Goal: Transaction & Acquisition: Purchase product/service

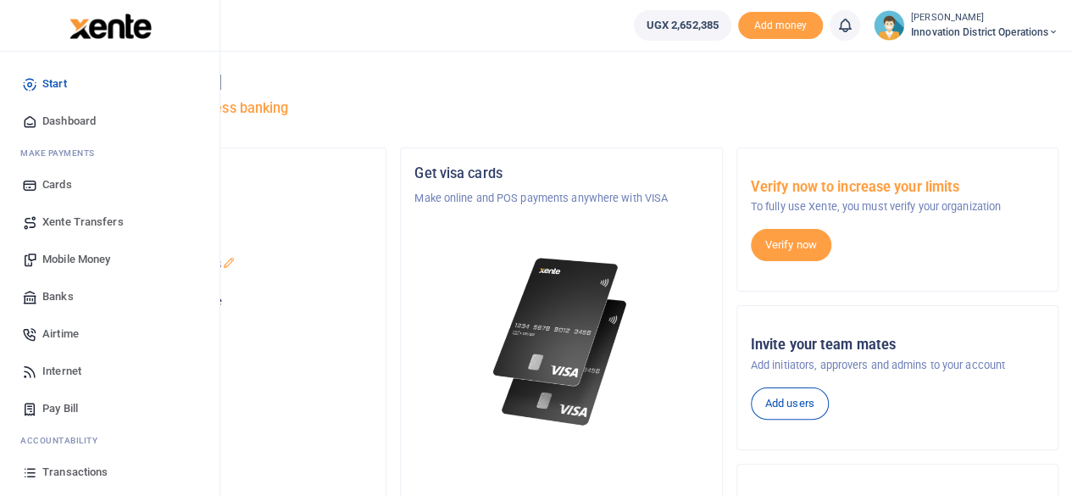
click at [76, 256] on span "Mobile Money" at bounding box center [76, 259] width 68 height 17
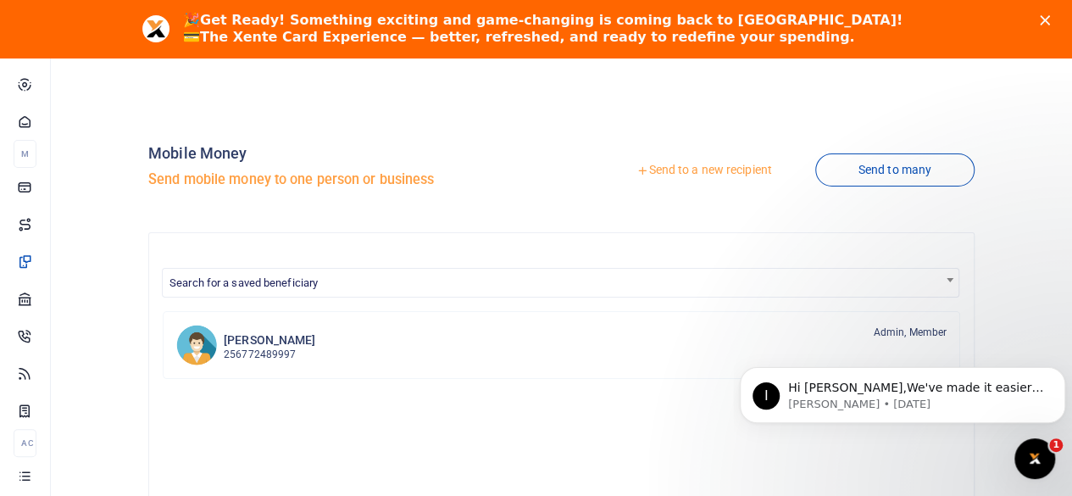
click at [643, 172] on link "Send to a new recipient" at bounding box center [703, 170] width 221 height 31
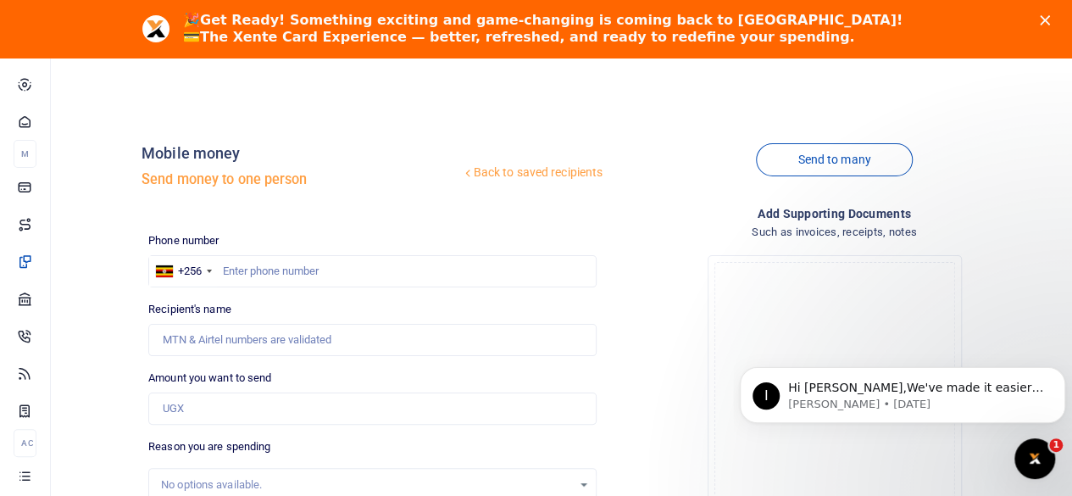
scroll to position [170, 0]
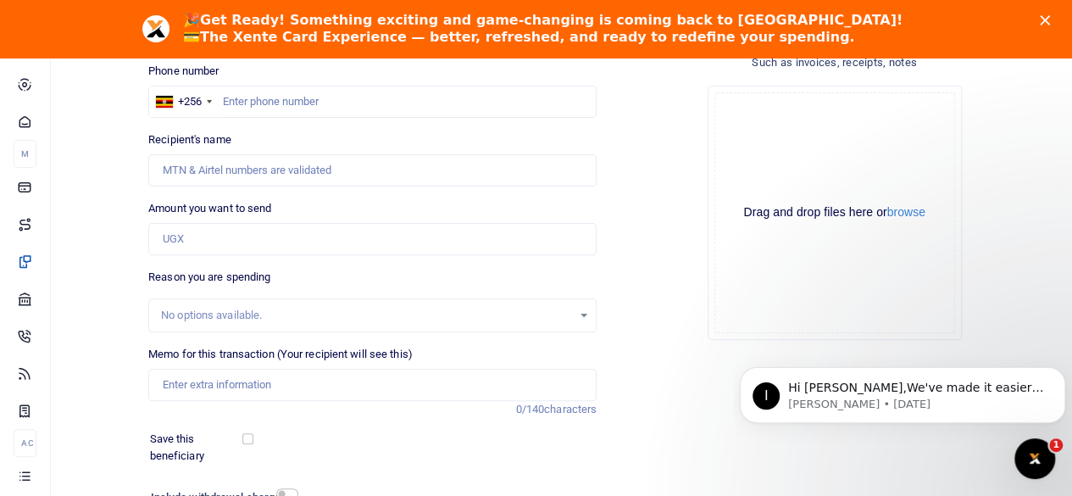
click at [276, 316] on div "No options available." at bounding box center [366, 315] width 411 height 17
click at [335, 316] on div "No options available." at bounding box center [366, 315] width 411 height 17
click at [295, 392] on input "Memo for this transaction (Your recipient will see this)" at bounding box center [372, 385] width 448 height 32
type input "p"
paste input "COMMUNITY TEA STATION"
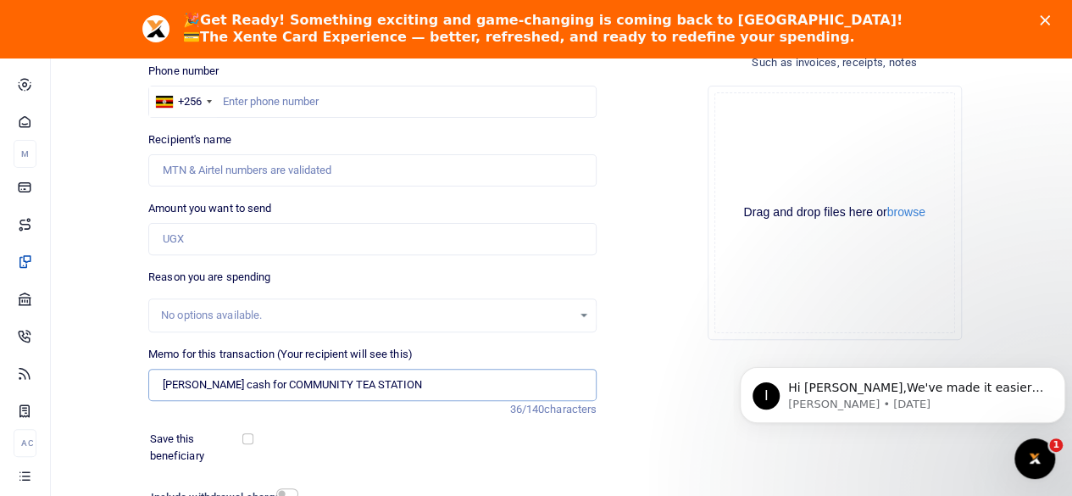
click at [231, 381] on input "[PERSON_NAME] cash for COMMUNITY TEA STATION" at bounding box center [372, 385] width 448 height 32
type input "[PERSON_NAME] cash for COMMUNITY TEA STATION"
click at [215, 235] on input "Amount you want to send" at bounding box center [372, 239] width 448 height 32
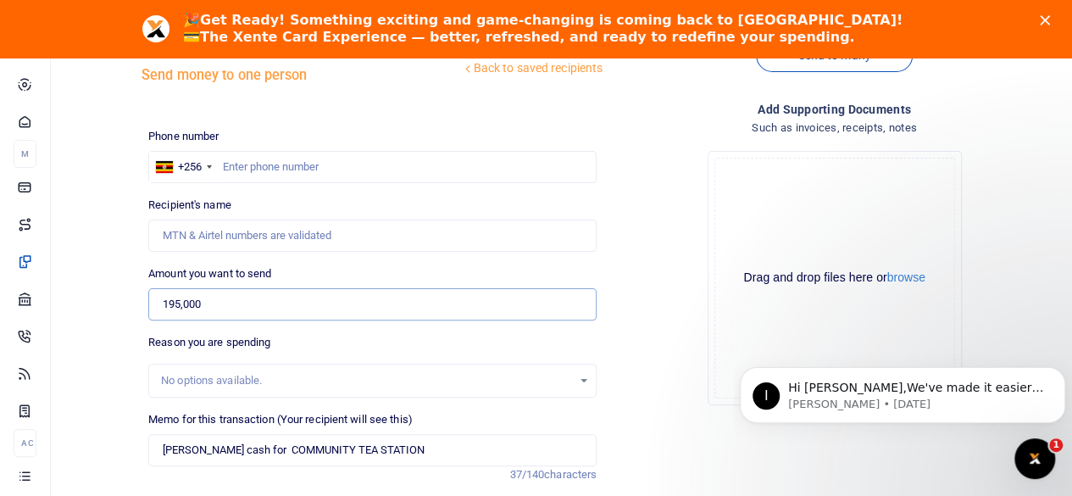
scroll to position [85, 0]
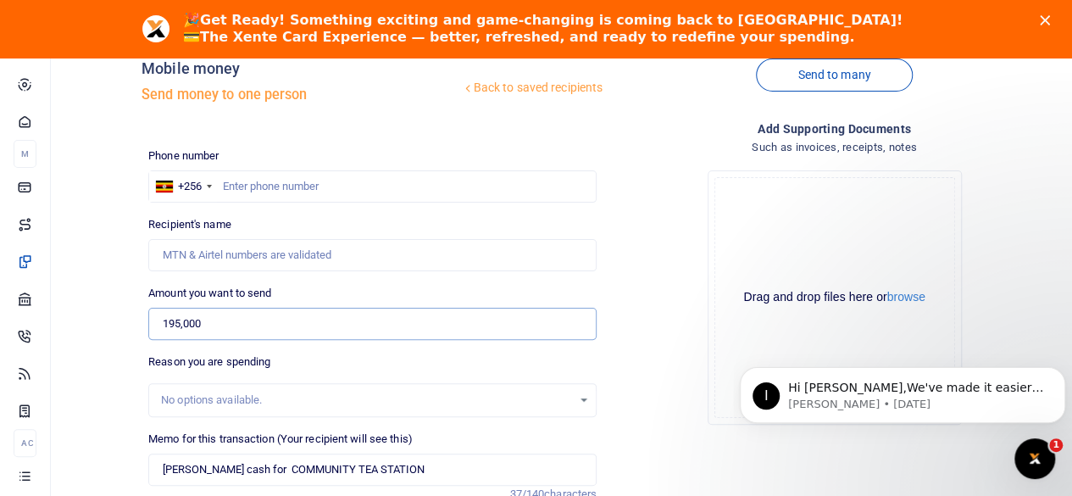
type input "195,000"
click at [289, 256] on input "Recipient's name" at bounding box center [372, 255] width 448 height 32
paste input "0778900466"
click at [669, 345] on div "Drop your files here Drag and drop files here or browse Powered by Uppy" at bounding box center [834, 297] width 448 height 281
drag, startPoint x: 229, startPoint y: 257, endPoint x: 157, endPoint y: 258, distance: 72.1
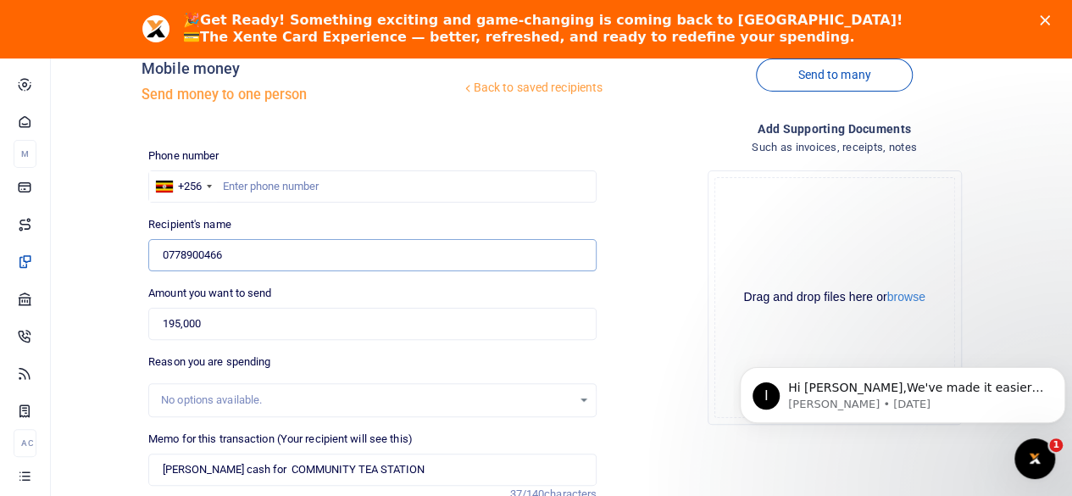
click at [157, 258] on input "0778900466" at bounding box center [372, 255] width 448 height 32
click at [155, 258] on input "0778900466" at bounding box center [372, 255] width 448 height 32
click at [242, 252] on input "0778900466" at bounding box center [372, 255] width 448 height 32
type input "0"
click at [282, 186] on input "text" at bounding box center [372, 186] width 448 height 32
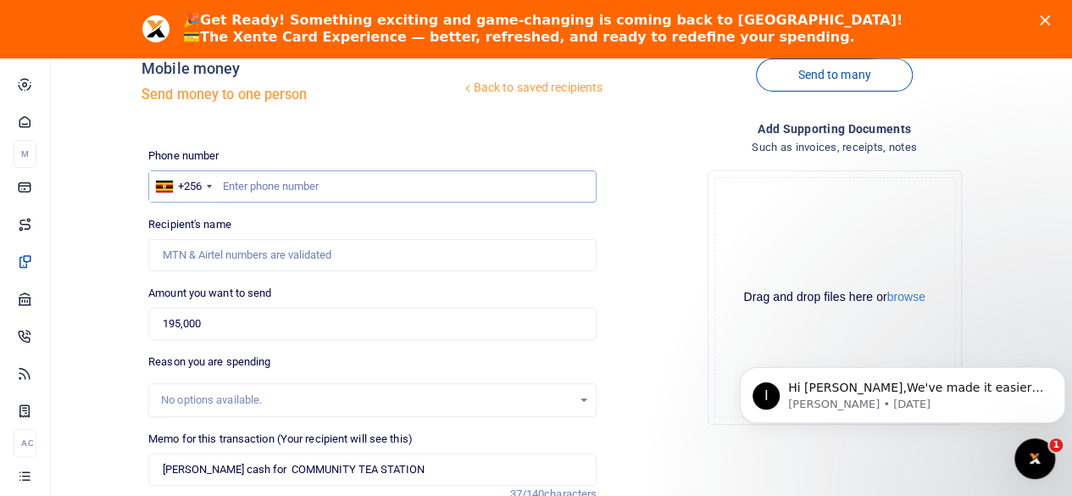
paste input "0778900466"
type input "0778900466"
type input "[PERSON_NAME]"
type input "0778900466"
click at [663, 242] on div "Drop your files here Drag and drop files here or browse Powered by Uppy" at bounding box center [834, 297] width 448 height 281
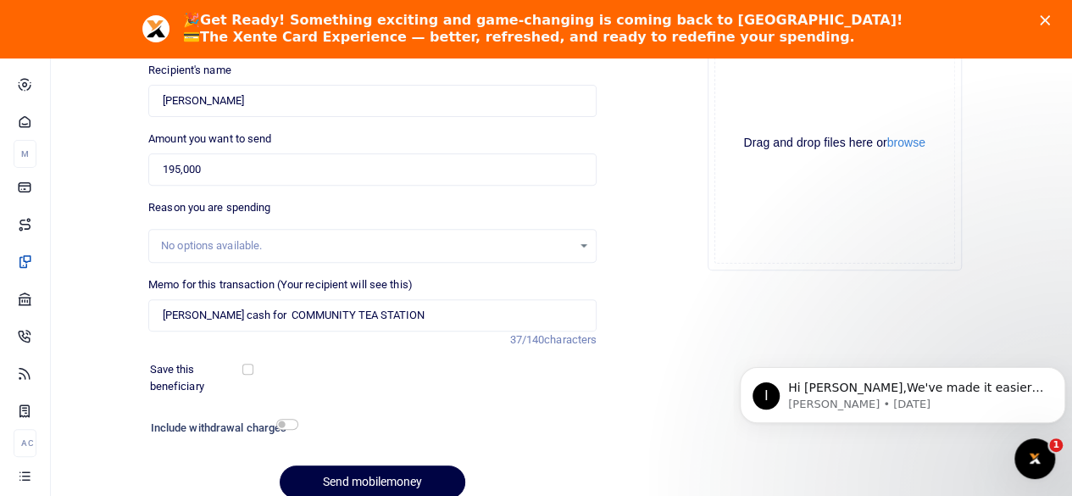
scroll to position [310, 0]
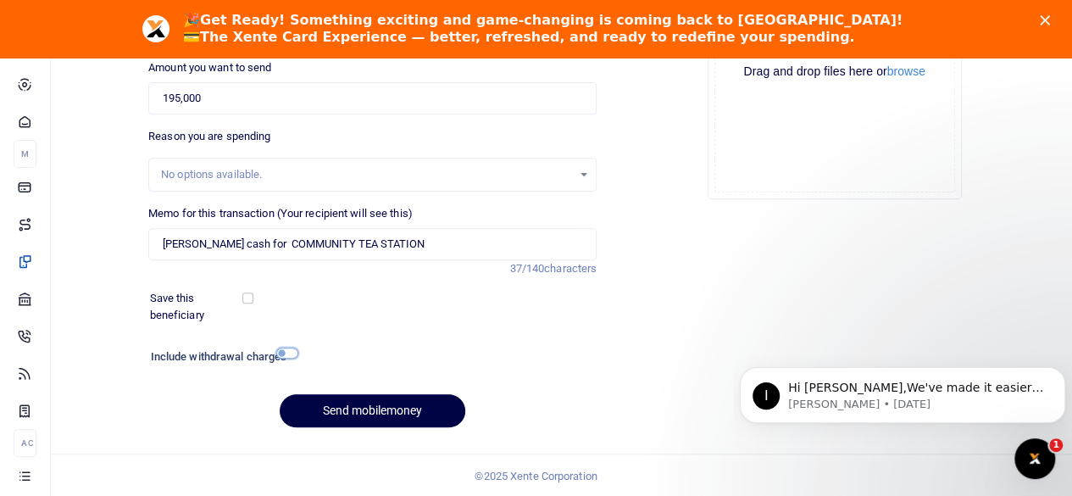
click at [289, 350] on input "checkbox" at bounding box center [287, 353] width 22 height 11
checkbox input "true"
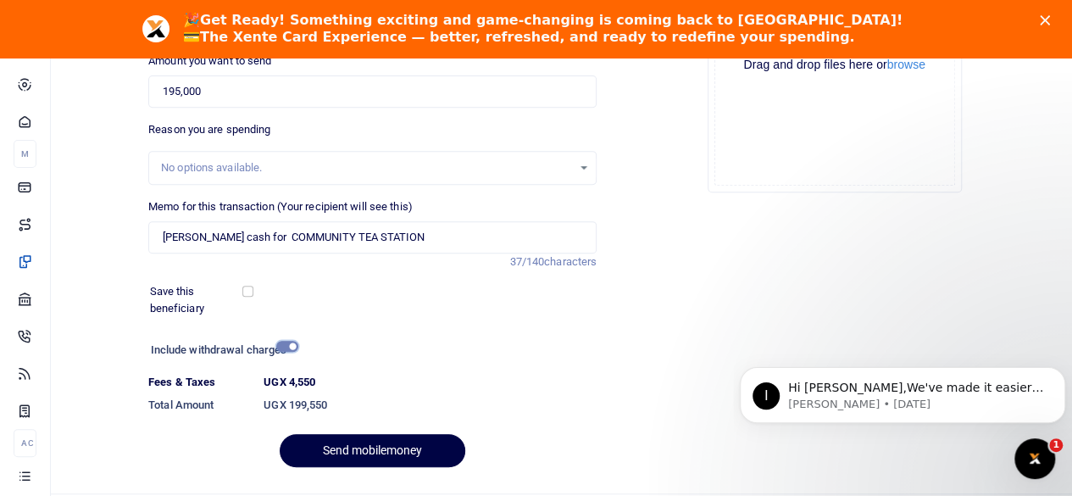
scroll to position [358, 0]
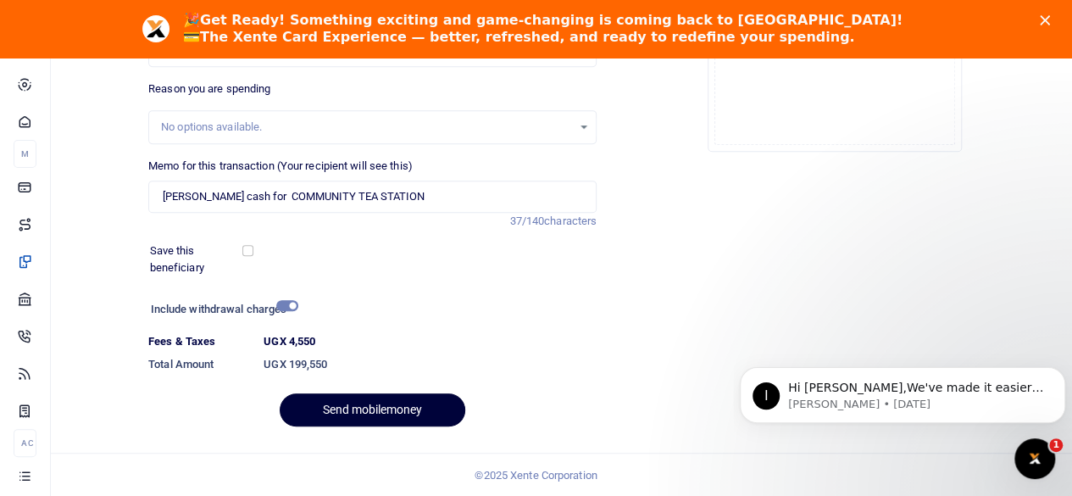
click at [398, 410] on button "Send mobilemoney" at bounding box center [373, 409] width 186 height 33
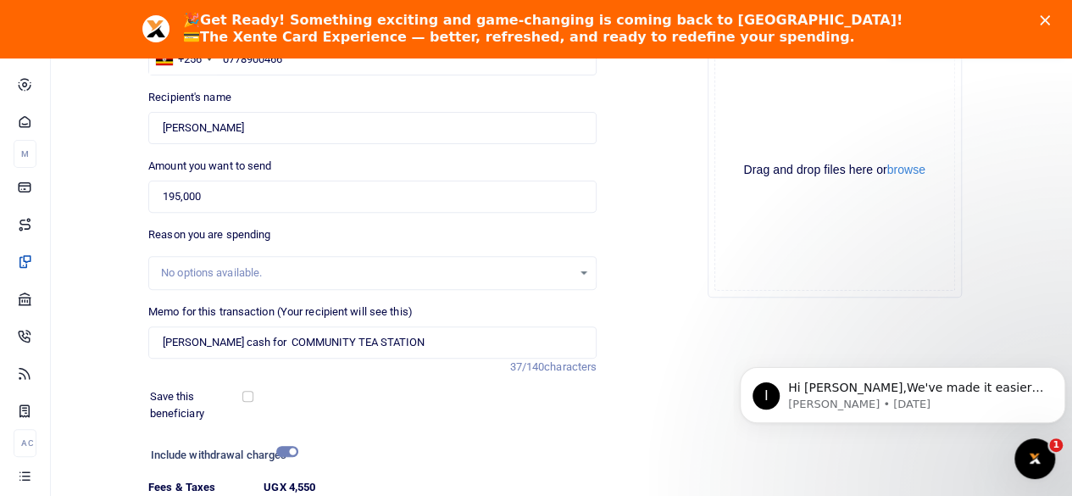
scroll to position [188, 0]
